Goal: Information Seeking & Learning: Learn about a topic

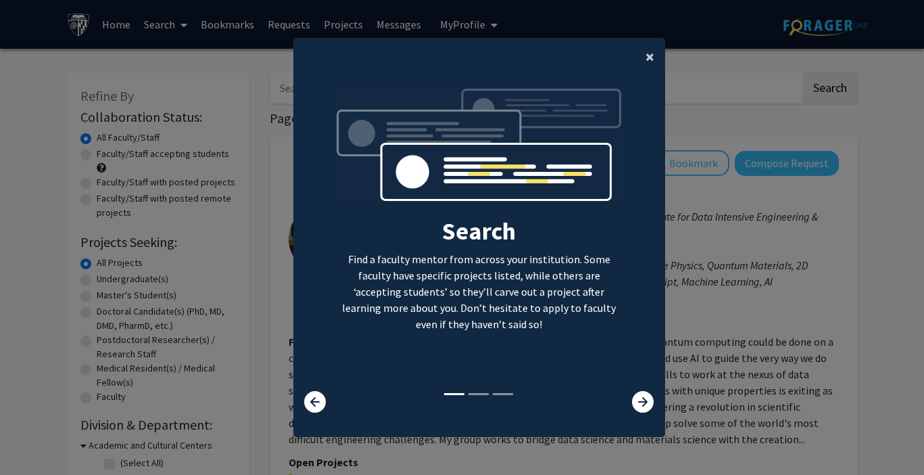
click at [649, 58] on span "×" at bounding box center [650, 56] width 9 height 21
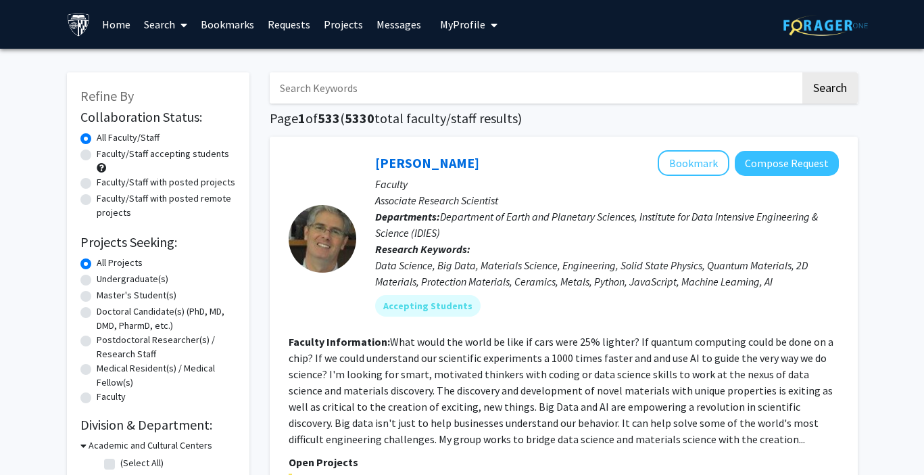
click at [361, 94] on input "Search Keywords" at bounding box center [535, 87] width 531 height 31
click at [97, 277] on label "Undergraduate(s)" at bounding box center [133, 279] width 72 height 14
click at [97, 277] on input "Undergraduate(s)" at bounding box center [101, 276] width 9 height 9
radio input "true"
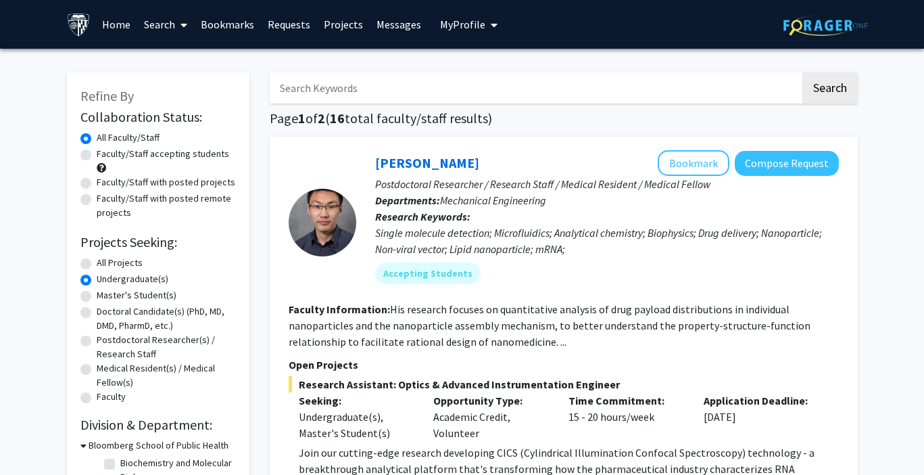
click at [97, 310] on label "Doctoral Candidate(s) (PhD, MD, DMD, PharmD, etc.)" at bounding box center [166, 318] width 139 height 28
click at [97, 310] on input "Doctoral Candidate(s) (PhD, MD, DMD, PharmD, etc.)" at bounding box center [101, 308] width 9 height 9
radio input "true"
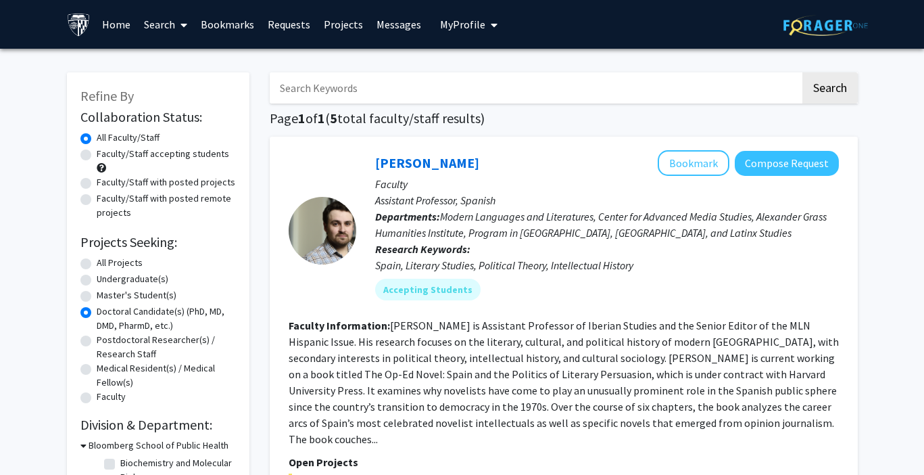
click at [97, 295] on label "Master's Student(s)" at bounding box center [137, 295] width 80 height 14
click at [97, 295] on input "Master's Student(s)" at bounding box center [101, 292] width 9 height 9
radio input "true"
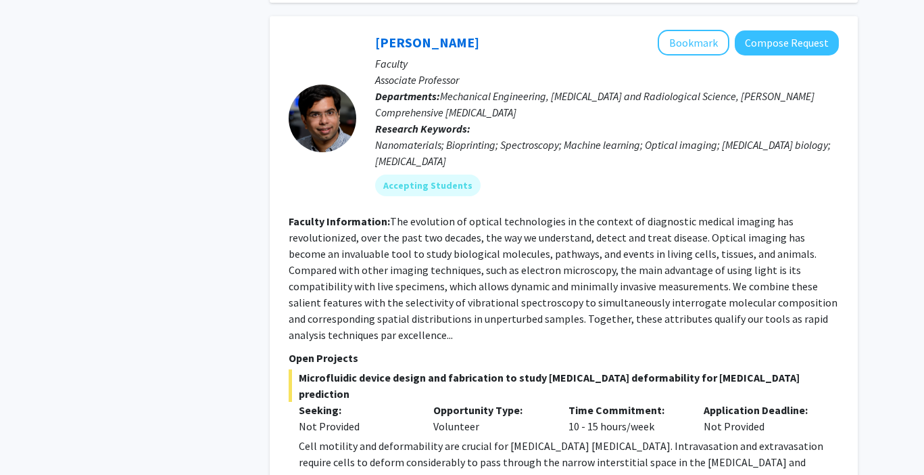
scroll to position [6617, 0]
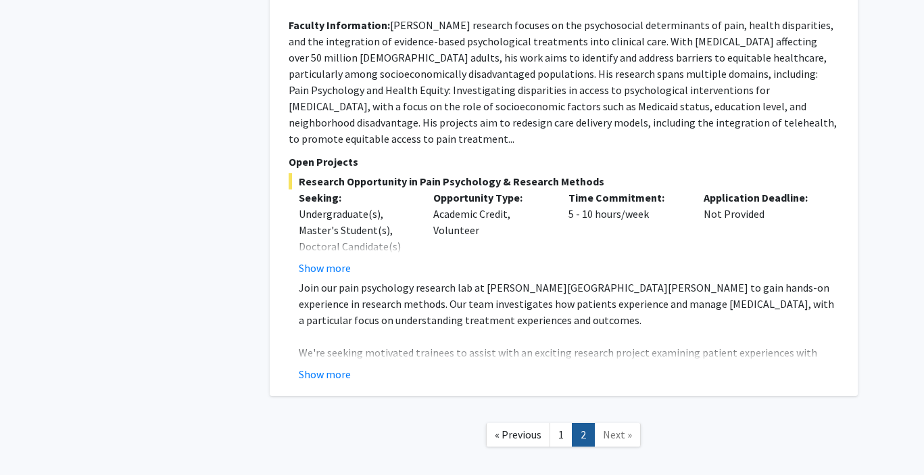
scroll to position [1942, 0]
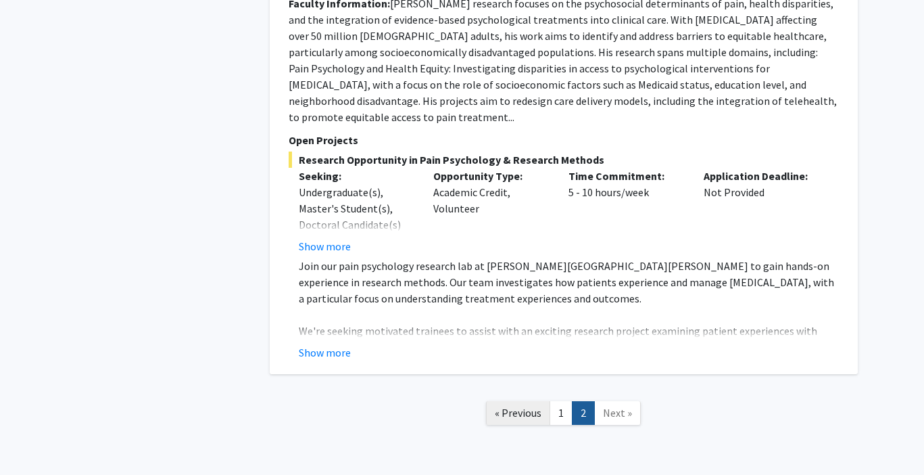
click at [522, 406] on span "« Previous" at bounding box center [518, 413] width 47 height 14
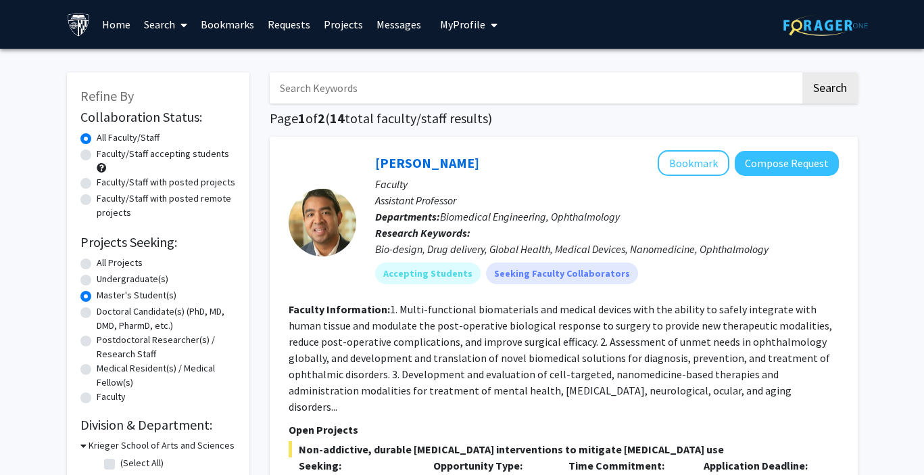
click at [91, 277] on div "Undergraduate(s)" at bounding box center [157, 280] width 155 height 16
click at [97, 279] on label "Undergraduate(s)" at bounding box center [133, 279] width 72 height 14
click at [97, 279] on input "Undergraduate(s)" at bounding box center [101, 276] width 9 height 9
radio input "true"
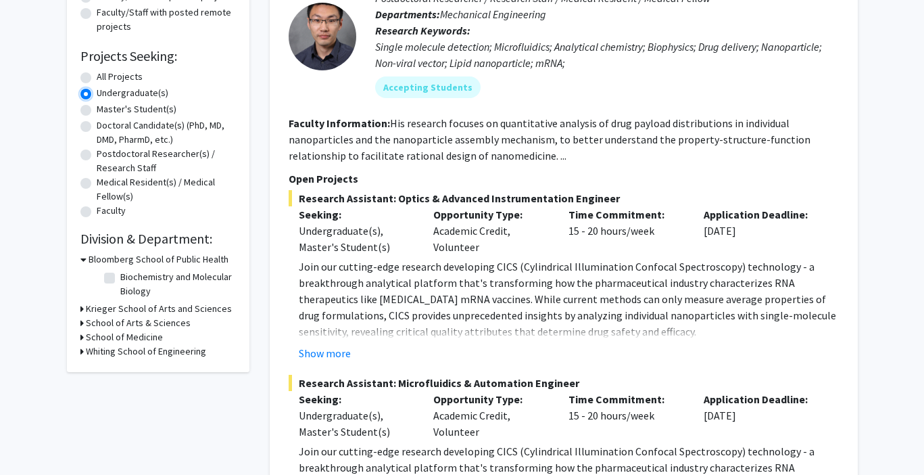
scroll to position [202, 0]
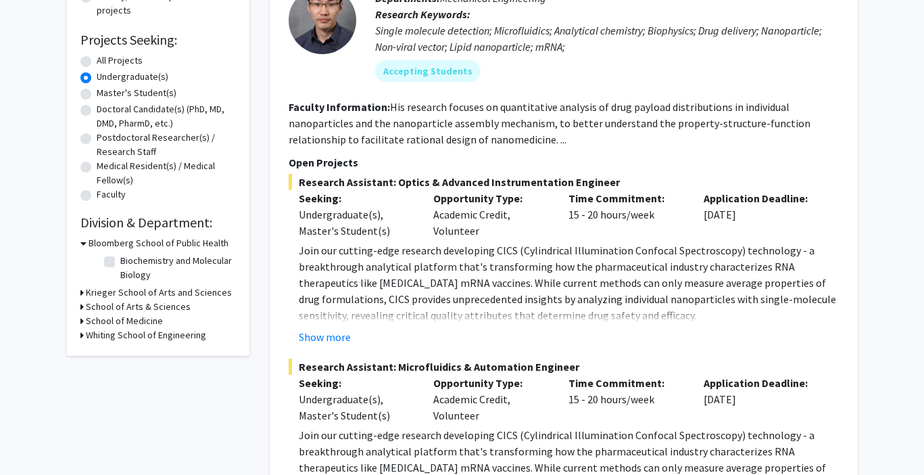
click at [79, 337] on div "Refine By Collaboration Status: Collaboration Status All Faculty/Staff Collabor…" at bounding box center [158, 112] width 183 height 485
click at [89, 335] on h3 "Whiting School of Engineering" at bounding box center [146, 335] width 120 height 14
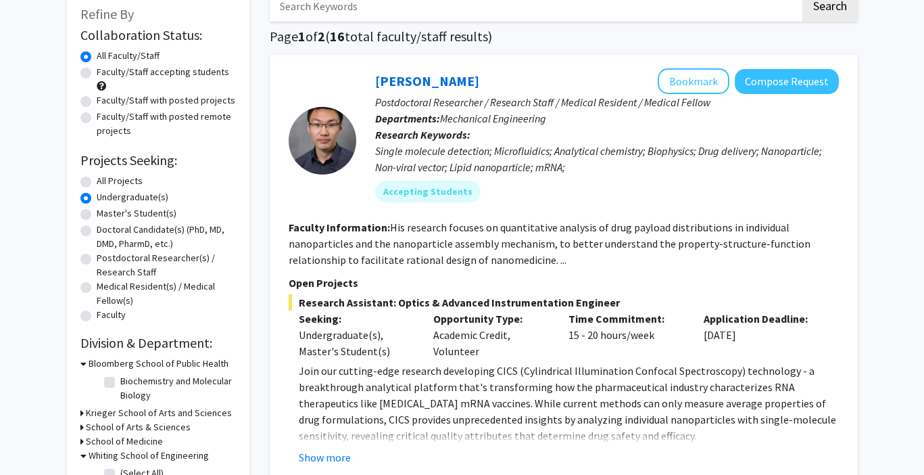
scroll to position [84, 0]
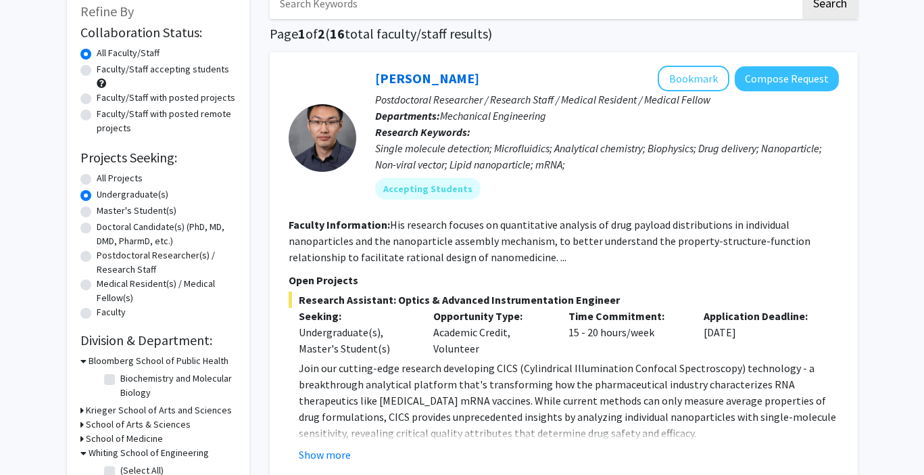
click at [97, 180] on label "All Projects" at bounding box center [120, 178] width 46 height 14
click at [97, 180] on input "All Projects" at bounding box center [101, 175] width 9 height 9
radio input "true"
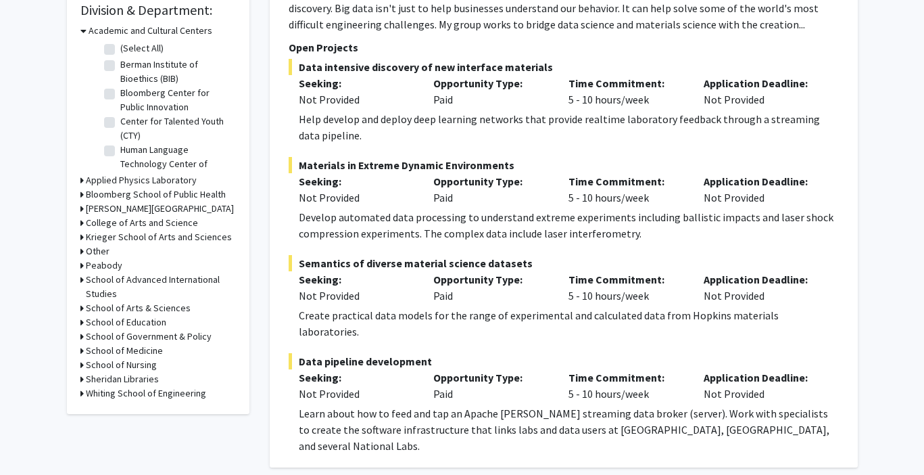
scroll to position [415, 0]
click at [84, 395] on div "Whiting School of Engineering" at bounding box center [157, 392] width 155 height 14
click at [80, 393] on icon at bounding box center [81, 392] width 3 height 14
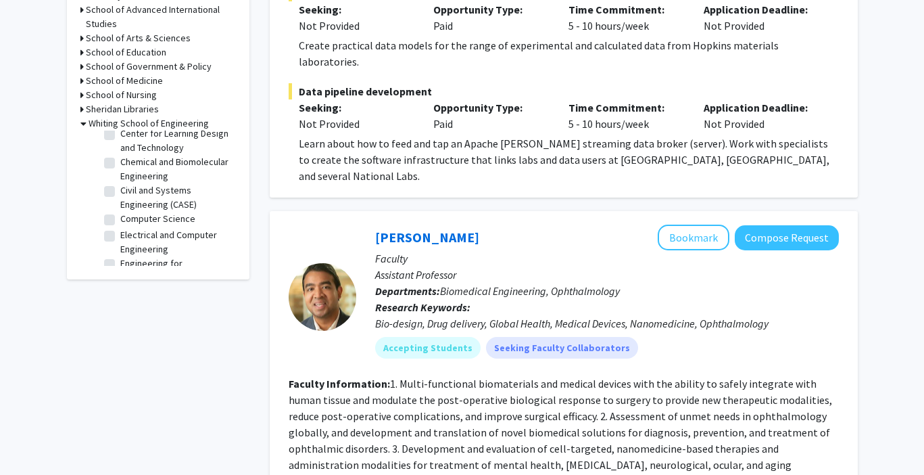
scroll to position [196, 0]
click at [120, 225] on label "Computer Science" at bounding box center [157, 223] width 75 height 14
click at [120, 224] on input "Computer Science" at bounding box center [124, 220] width 9 height 9
checkbox input "true"
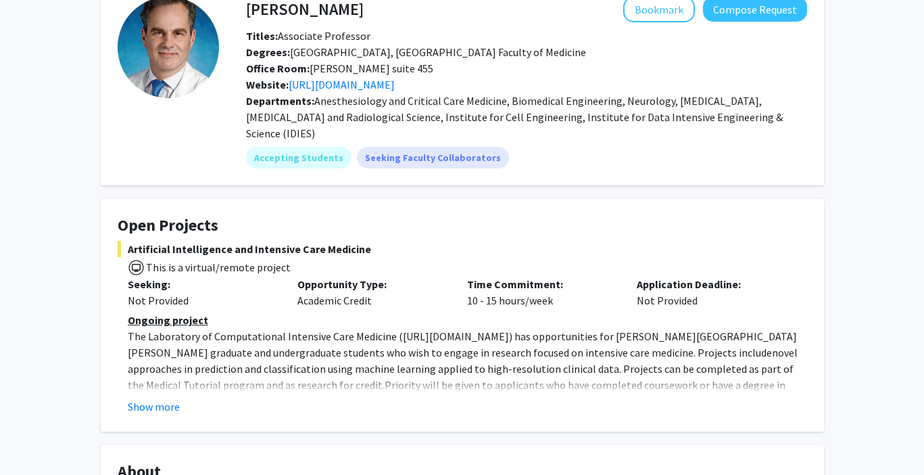
scroll to position [92, 0]
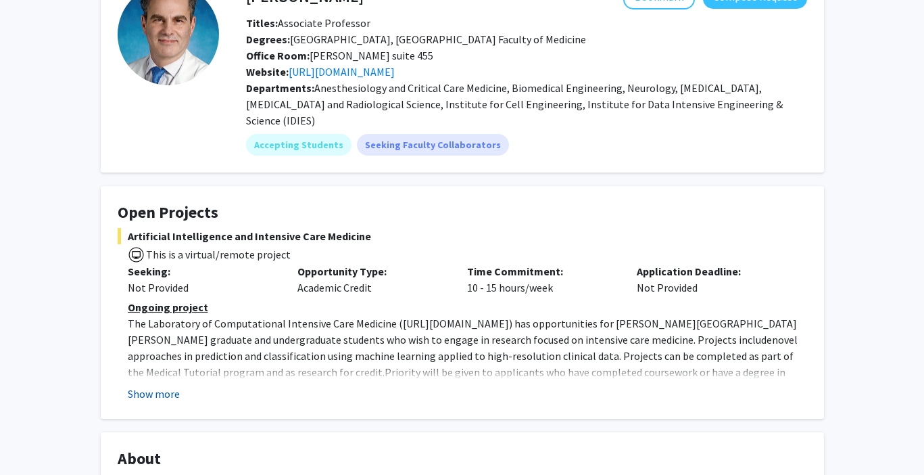
click at [160, 385] on button "Show more" at bounding box center [154, 393] width 52 height 16
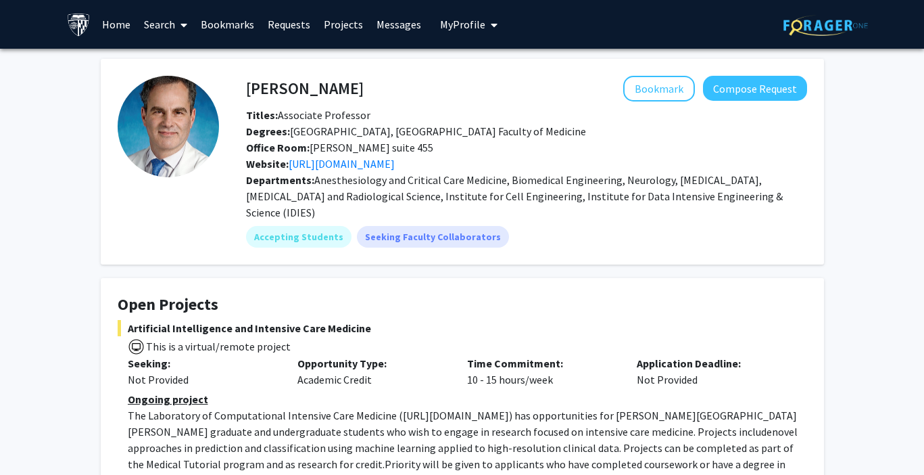
scroll to position [36, 0]
